Goal: Find specific page/section: Find specific page/section

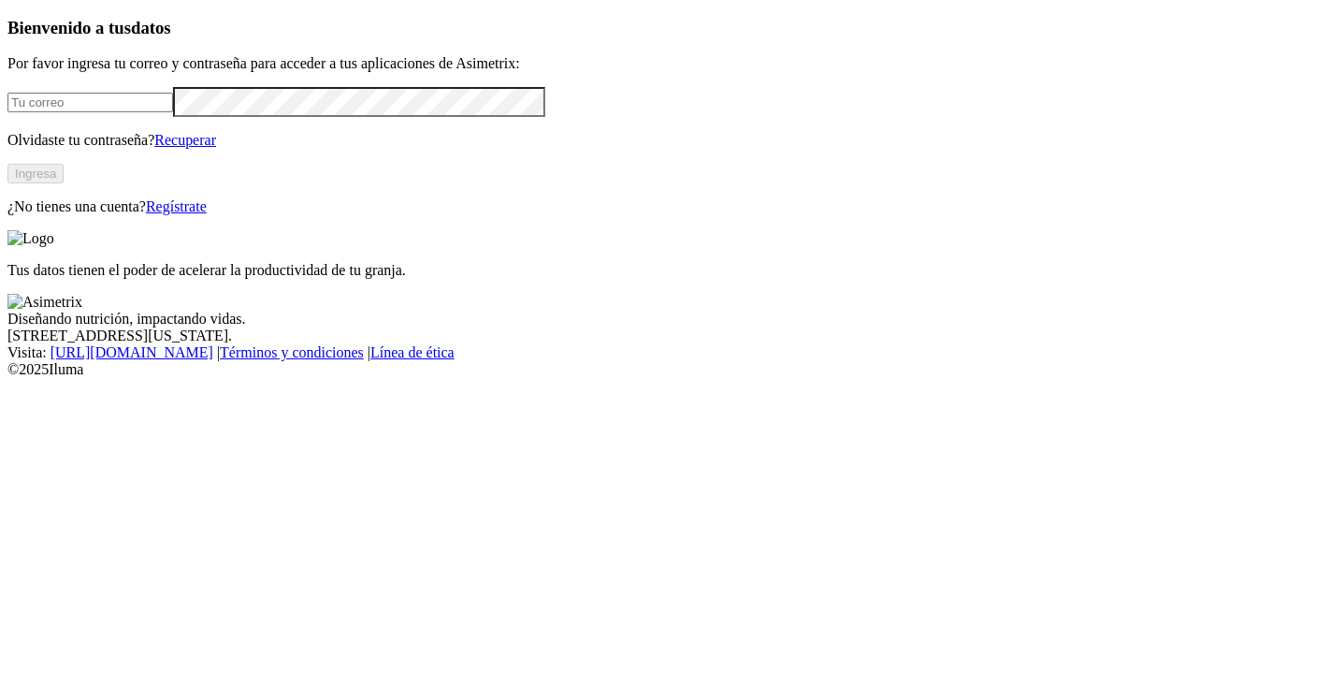
type input "[EMAIL_ADDRESS][PERSON_NAME][DOMAIN_NAME]"
click at [64, 183] on button "Ingresa" at bounding box center [35, 174] width 56 height 20
